Goal: Check status

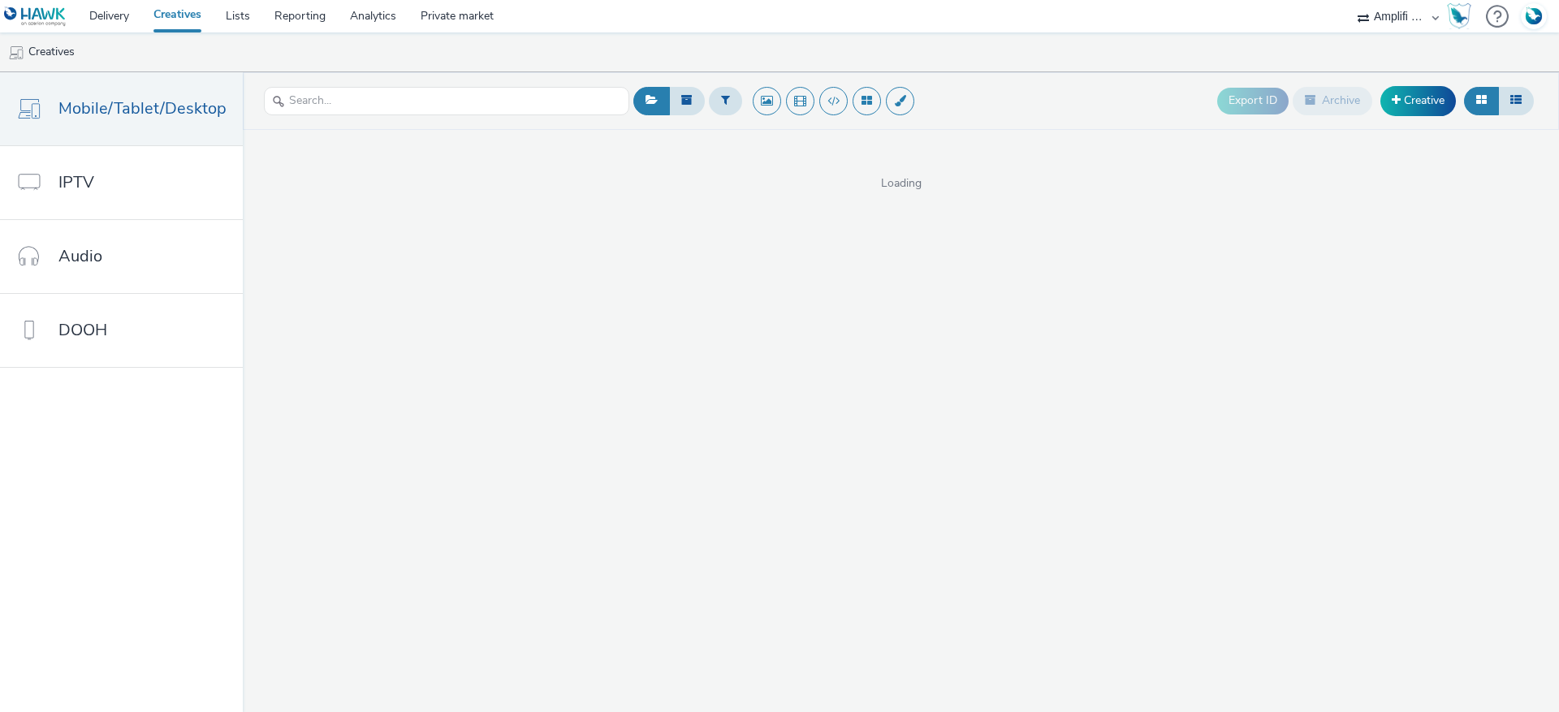
select select "d57a0b46-ef33-4938-977b-e6d07593e41f"
select select "8a3f6d77-30ca-4ef5-b621-f995745b8c1c"
select select "75b174c6-9315-47a7-a76b-2e04f3523f79"
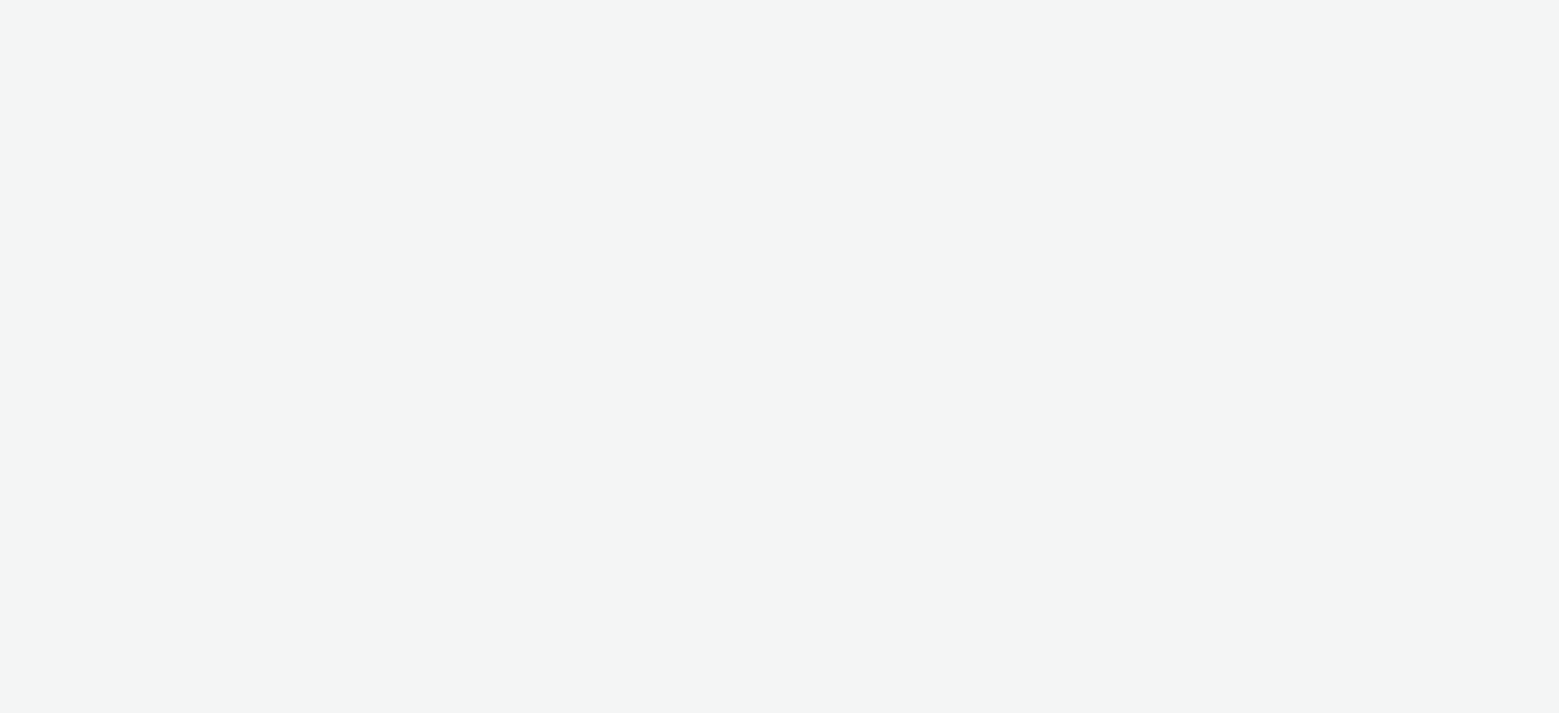
select select "74ee30ea-faea-4dd3-a1ad-716b3210ee10"
select select "ed86ec94-e5cc-4656-947e-a83427878125"
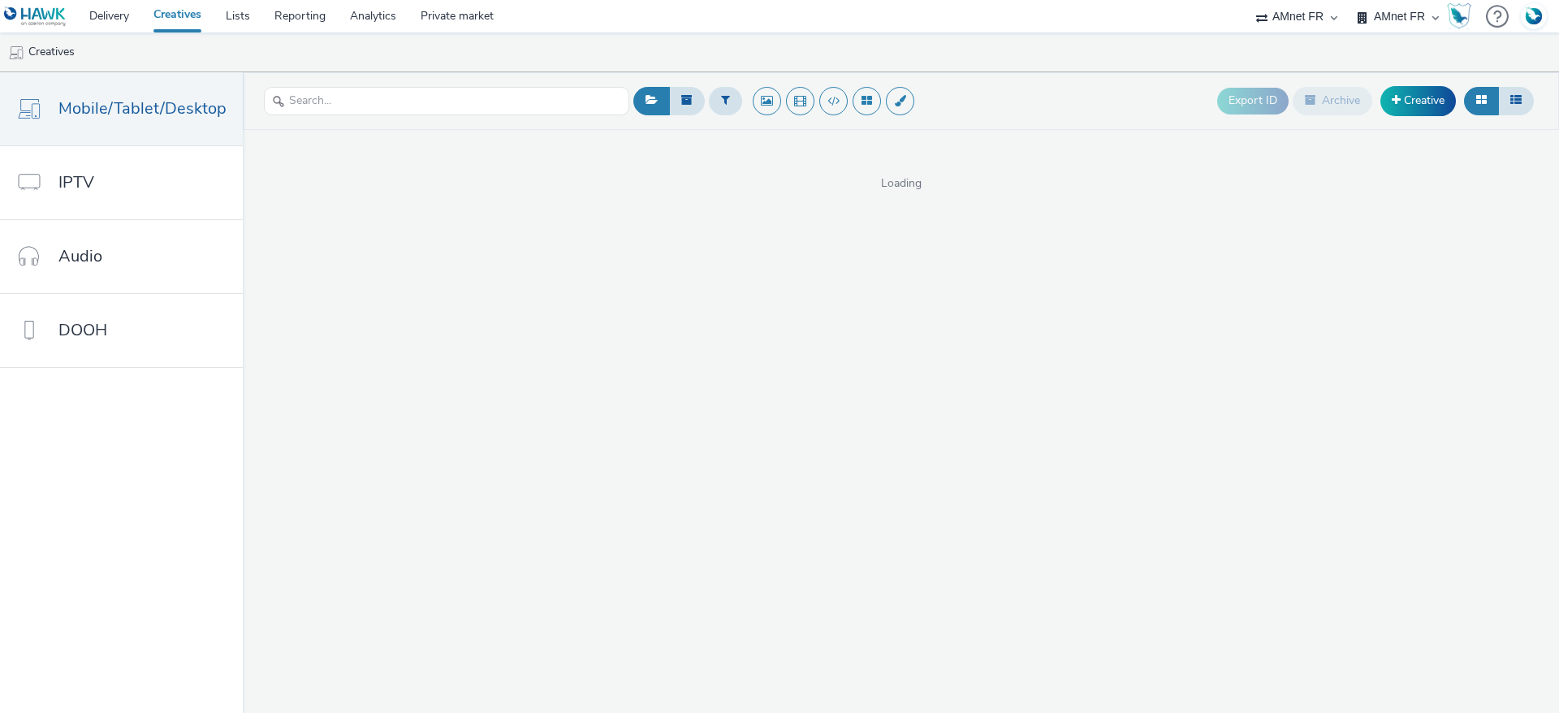
select select "74ee30ea-faea-4dd3-a1ad-716b3210ee10"
